Goal: Task Accomplishment & Management: Use online tool/utility

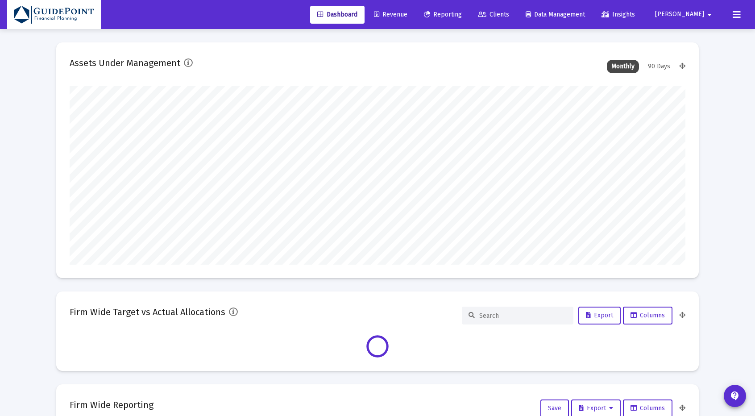
scroll to position [178, 615]
type input "[DATE]"
type input "[PERSON_NAME][EMAIL_ADDRESS][DOMAIN_NAME]"
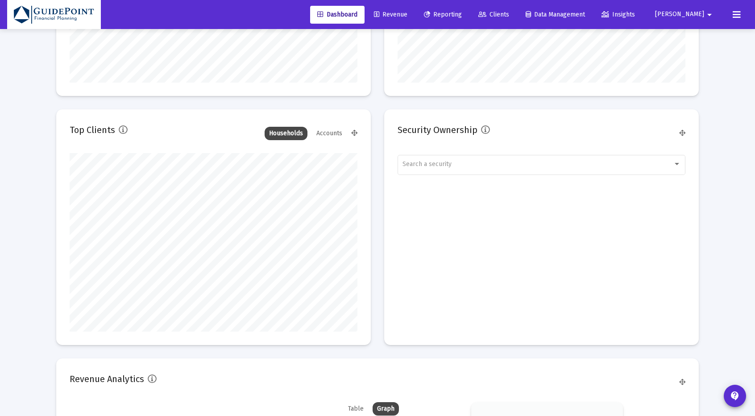
scroll to position [1137, 0]
click at [509, 11] on span "Clients" at bounding box center [493, 15] width 31 height 8
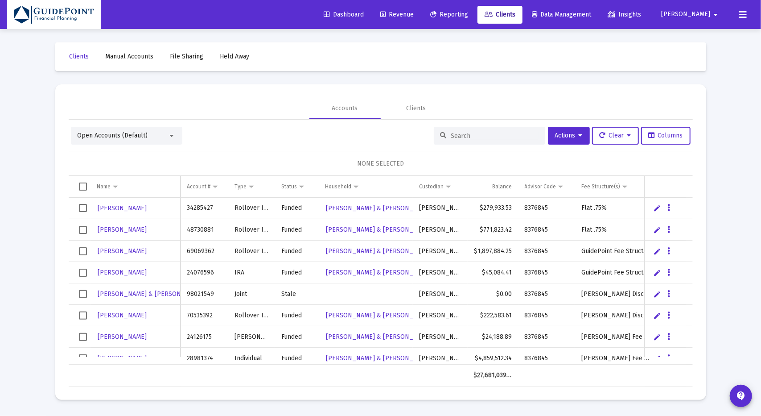
click at [169, 136] on div at bounding box center [171, 136] width 4 height 2
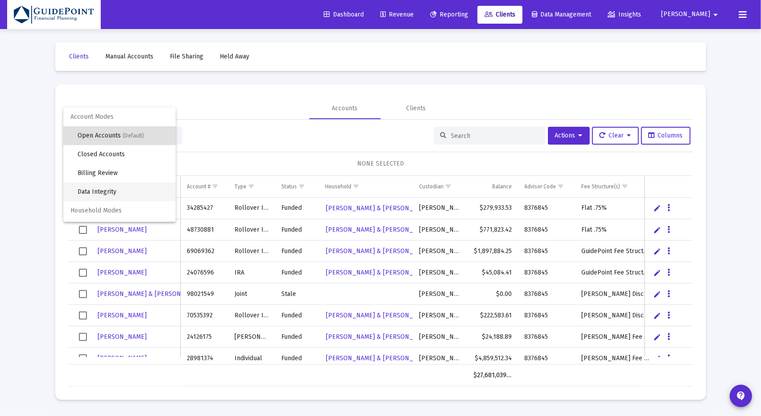
scroll to position [17, 0]
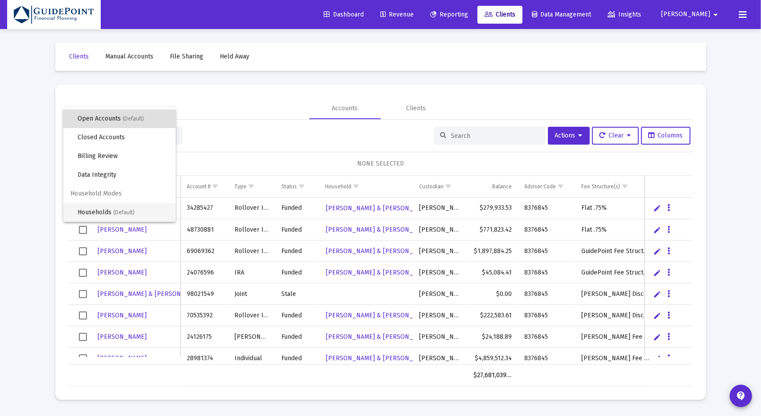
click at [132, 213] on span "(Default)" at bounding box center [123, 212] width 21 height 6
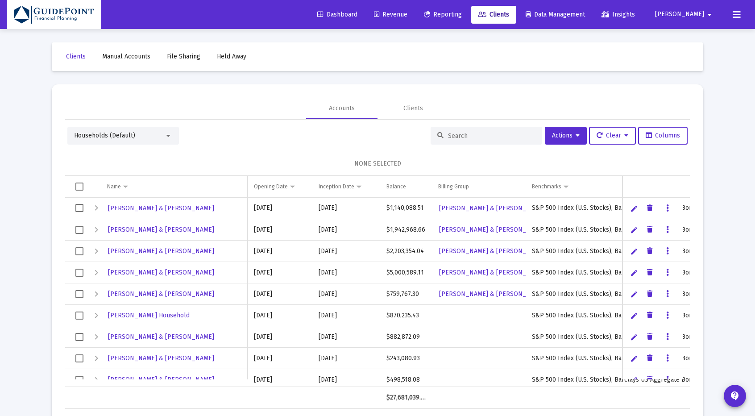
click at [468, 134] on input at bounding box center [491, 136] width 87 height 8
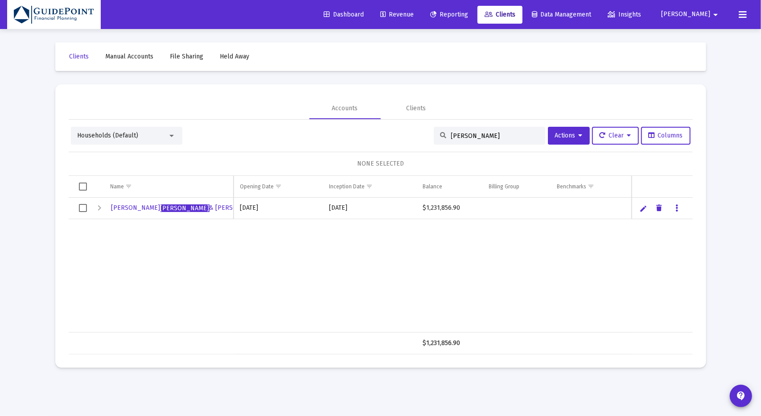
type input "[PERSON_NAME]"
drag, startPoint x: 85, startPoint y: 206, endPoint x: 212, endPoint y: 206, distance: 127.1
click at [85, 206] on span "Select row" at bounding box center [83, 208] width 8 height 8
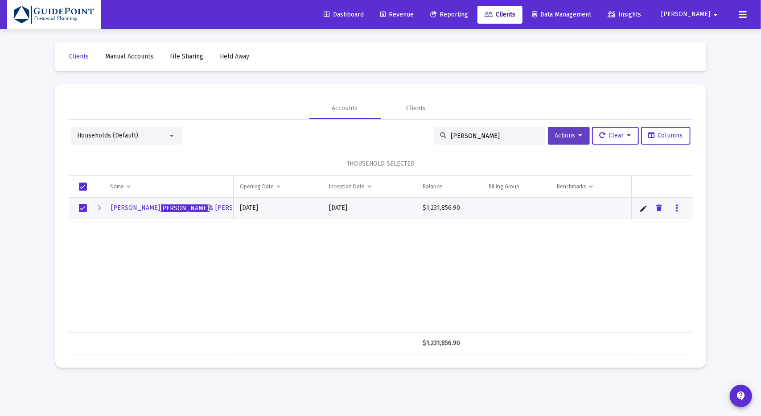
click at [580, 139] on button "Actions" at bounding box center [569, 136] width 42 height 18
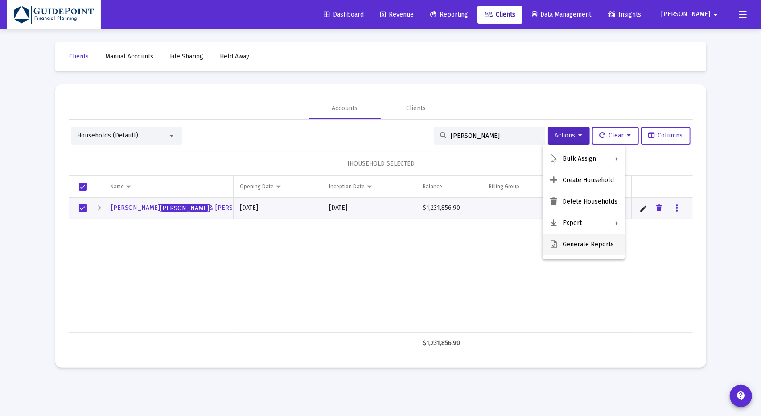
click at [582, 245] on button "Generate Reports" at bounding box center [584, 244] width 83 height 21
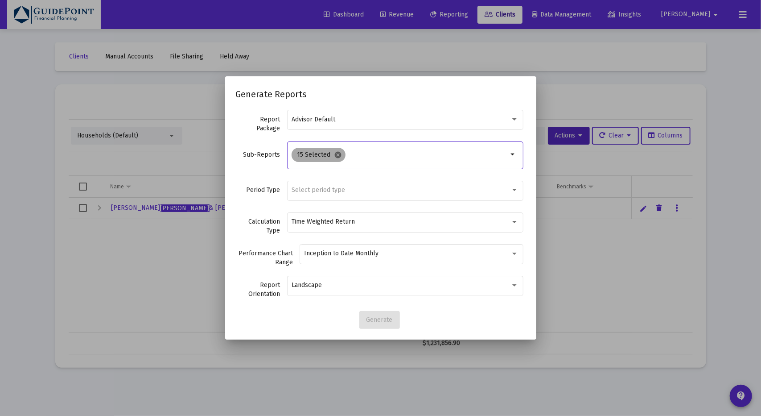
click at [336, 154] on mat-icon "cancel" at bounding box center [338, 155] width 8 height 8
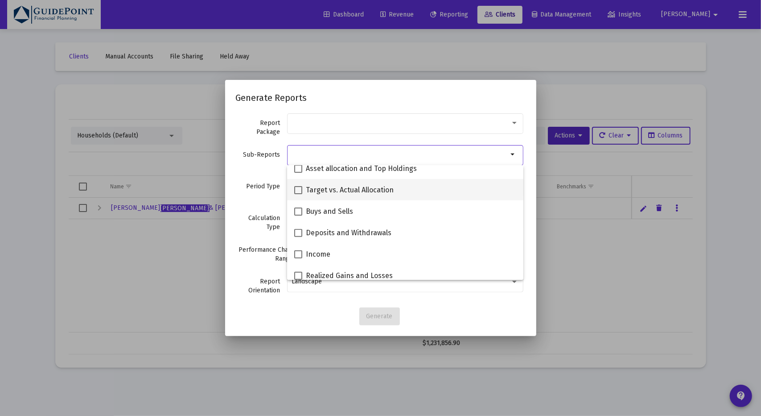
click at [327, 192] on span "Target vs. Actual Allocation" at bounding box center [350, 190] width 88 height 11
click at [298, 194] on input "Target vs. Actual Allocation" at bounding box center [298, 194] width 0 height 0
checkbox input "true"
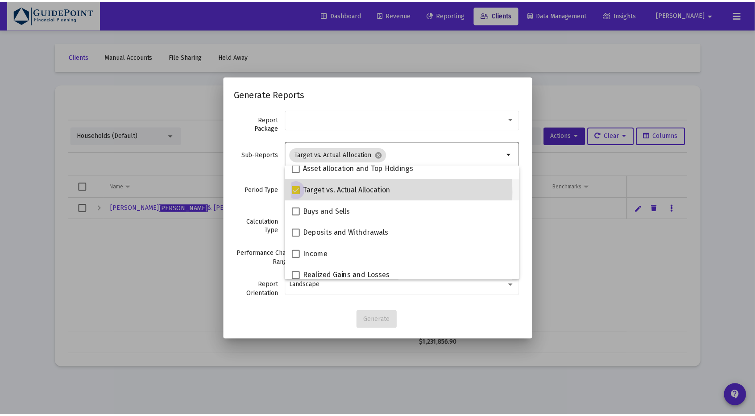
scroll to position [223, 0]
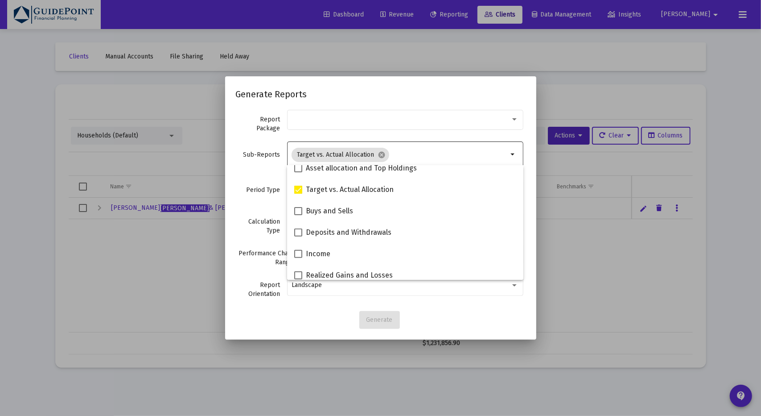
click at [241, 172] on div "Sub-Reports Target vs. Actual Allocation cancel arrow_drop_down" at bounding box center [381, 159] width 290 height 39
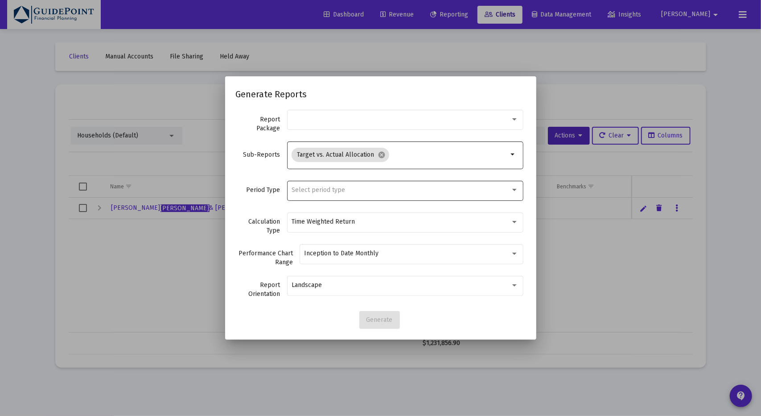
click at [308, 194] on div "Select period type" at bounding box center [405, 190] width 227 height 22
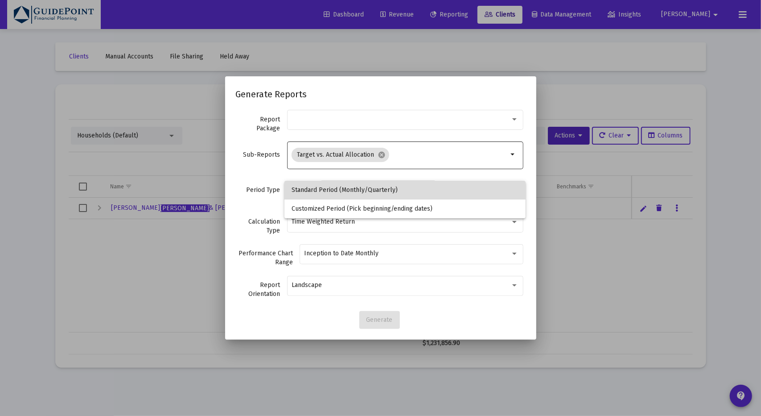
click at [310, 193] on span "Standard Period (Monthly/Quarterly)" at bounding box center [405, 190] width 227 height 19
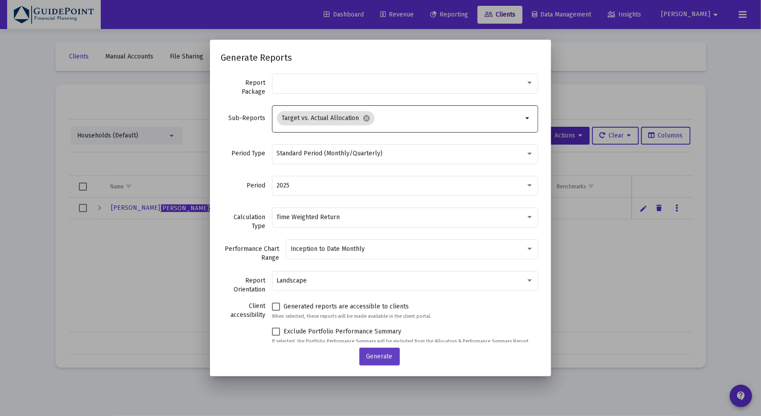
click at [377, 357] on span "Generate" at bounding box center [380, 356] width 26 height 8
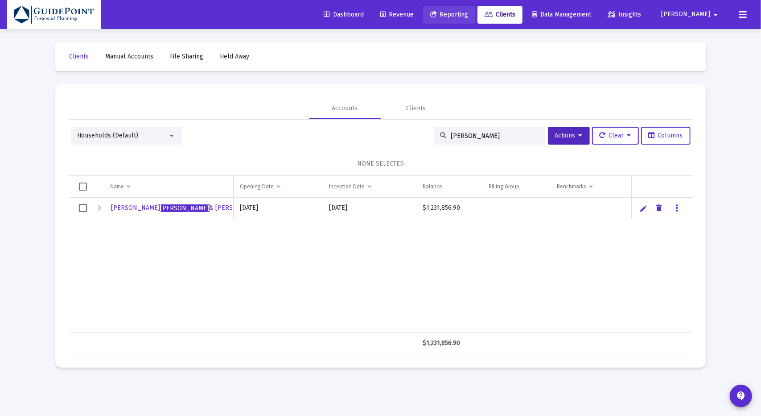
click at [468, 12] on span "Reporting" at bounding box center [449, 15] width 38 height 8
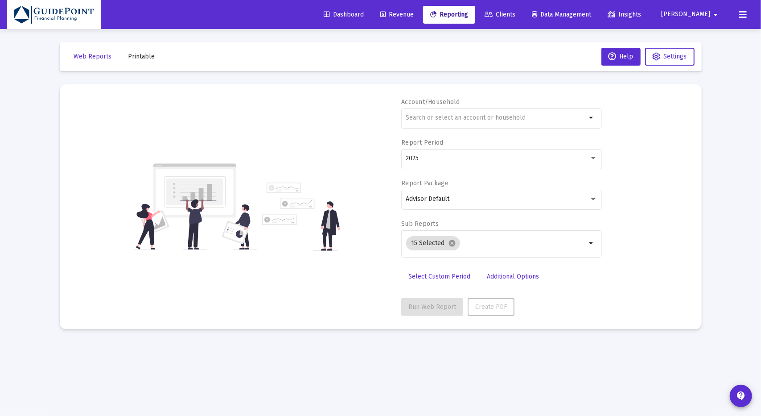
click at [144, 58] on span "Printable" at bounding box center [141, 57] width 27 height 8
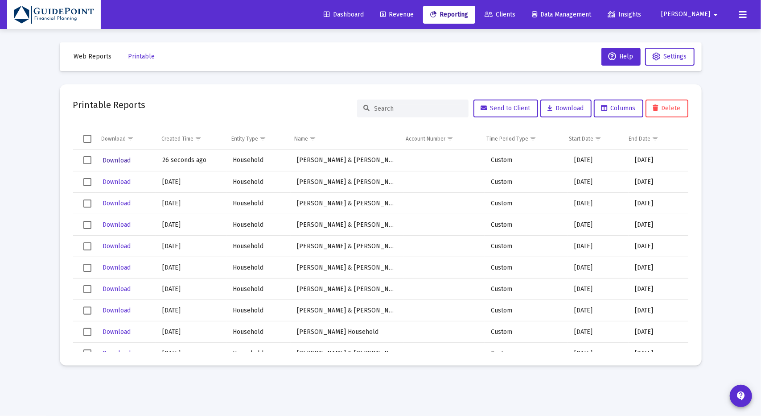
click at [109, 158] on span "Download" at bounding box center [117, 161] width 28 height 8
click at [414, 12] on span "Revenue" at bounding box center [396, 15] width 33 height 8
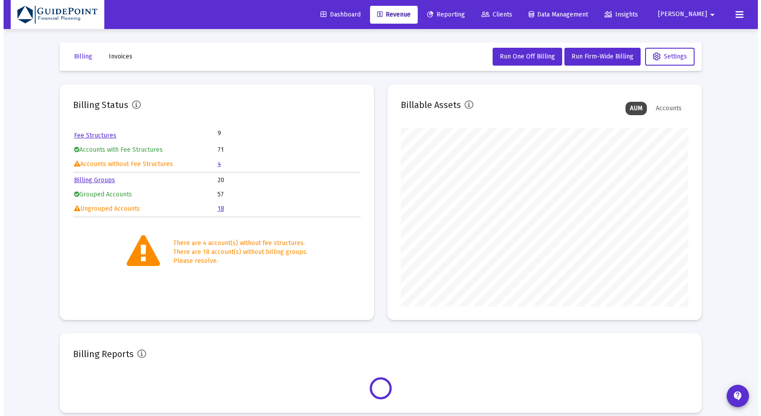
scroll to position [178, 287]
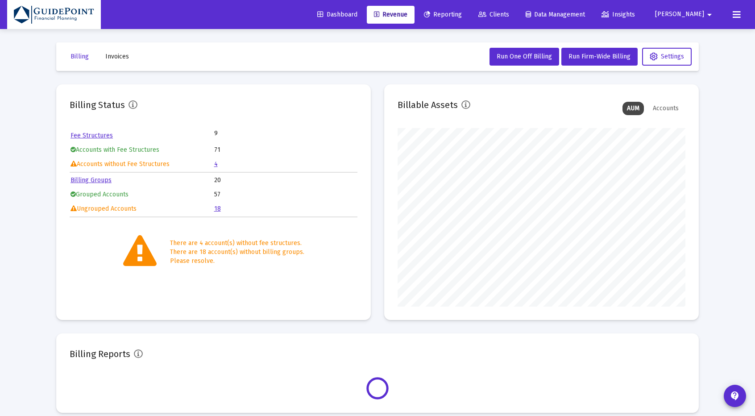
click at [462, 14] on span "Reporting" at bounding box center [443, 15] width 38 height 8
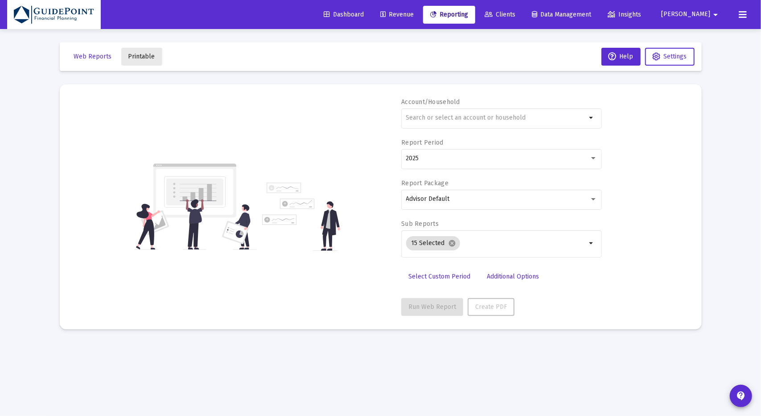
click at [140, 60] on button "Printable" at bounding box center [141, 57] width 41 height 18
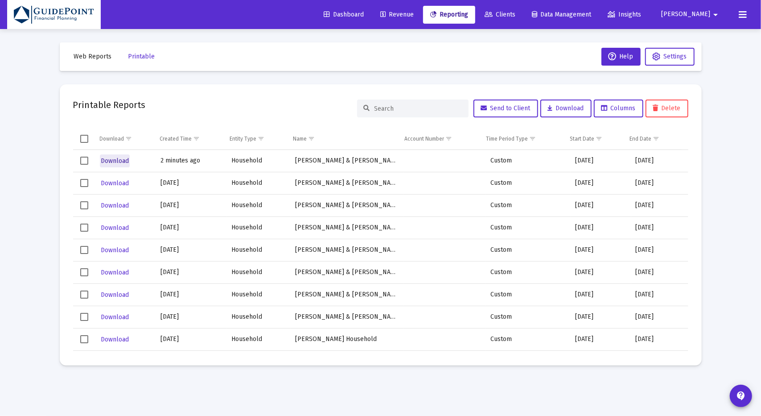
click at [106, 163] on span "Download" at bounding box center [115, 161] width 28 height 8
